Goal: Information Seeking & Learning: Learn about a topic

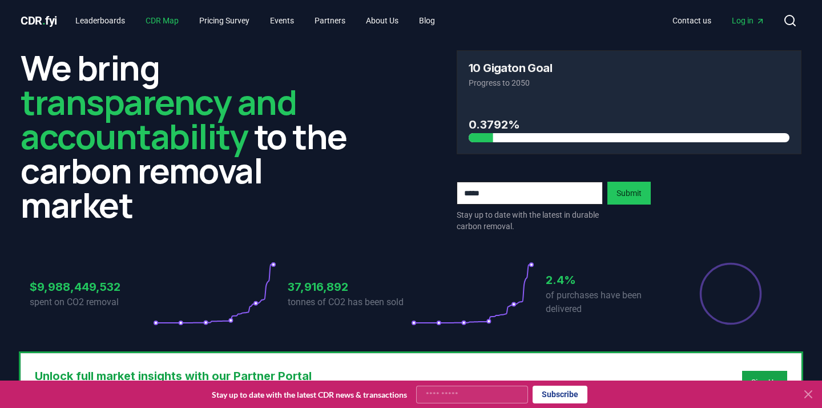
click at [175, 23] on link "CDR Map" at bounding box center [161, 20] width 51 height 21
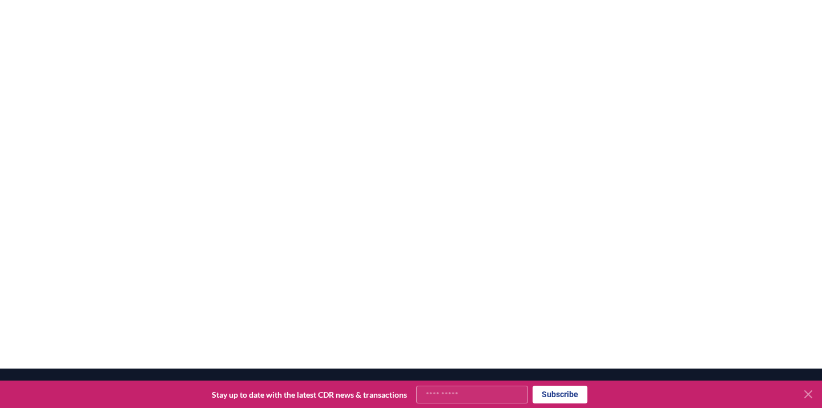
scroll to position [214, 0]
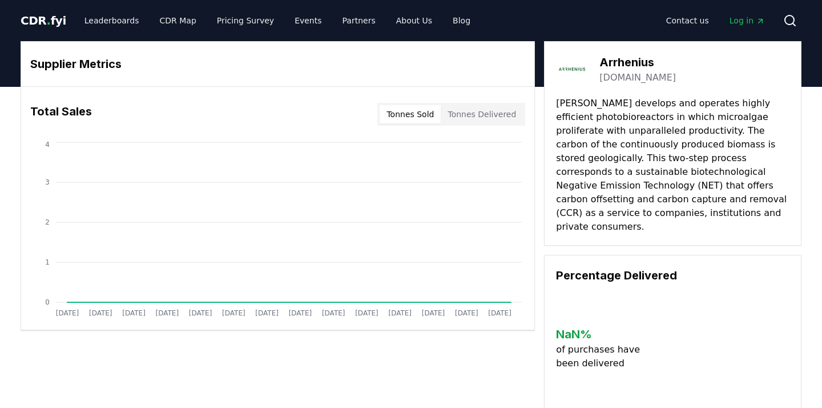
click at [633, 77] on link "[DOMAIN_NAME]" at bounding box center [638, 78] width 77 height 14
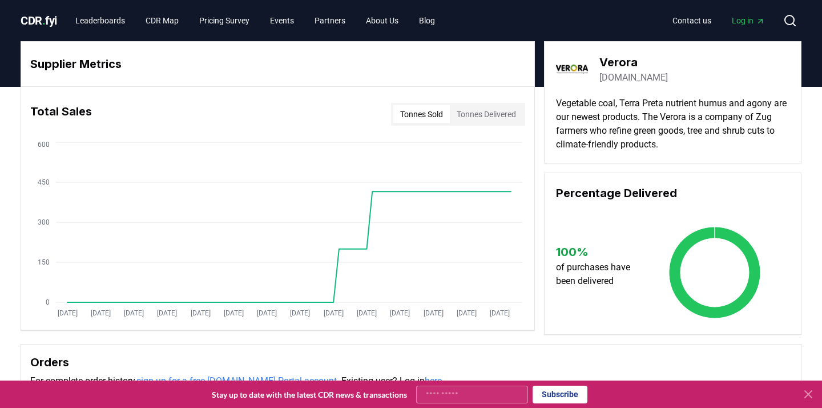
click at [606, 78] on link "verora.ch" at bounding box center [634, 78] width 69 height 14
